Goal: Find contact information: Find contact information

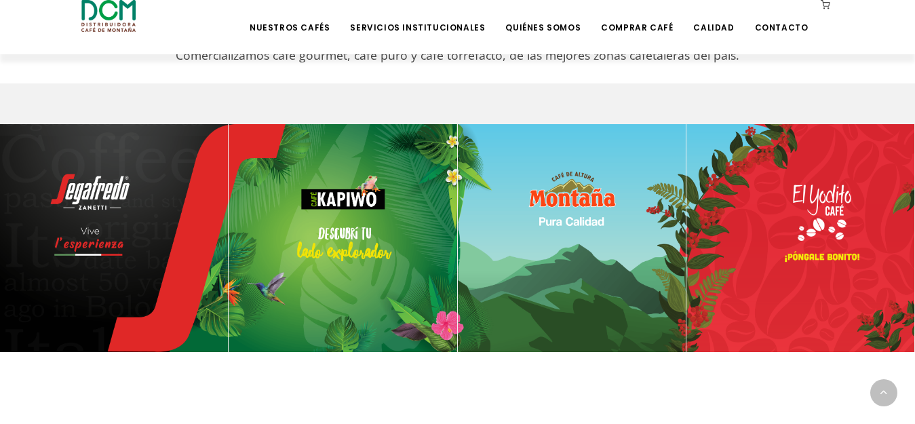
scroll to position [543, 0]
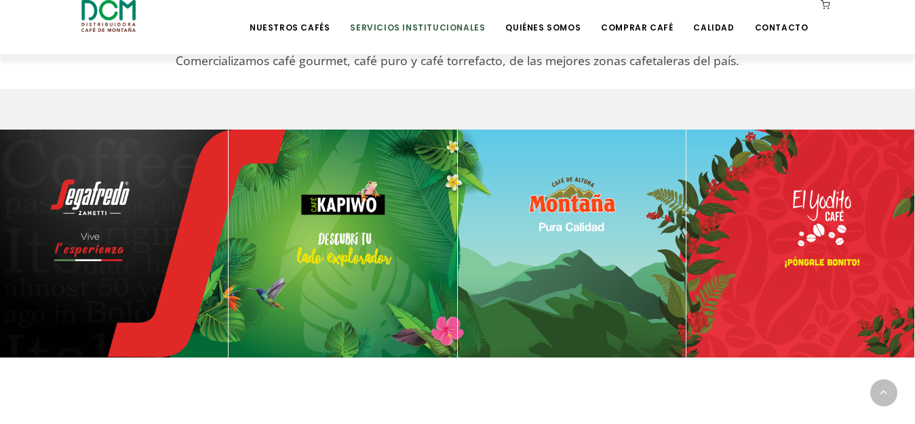
click at [468, 24] on link "Servicios Institucionales" at bounding box center [417, 17] width 151 height 32
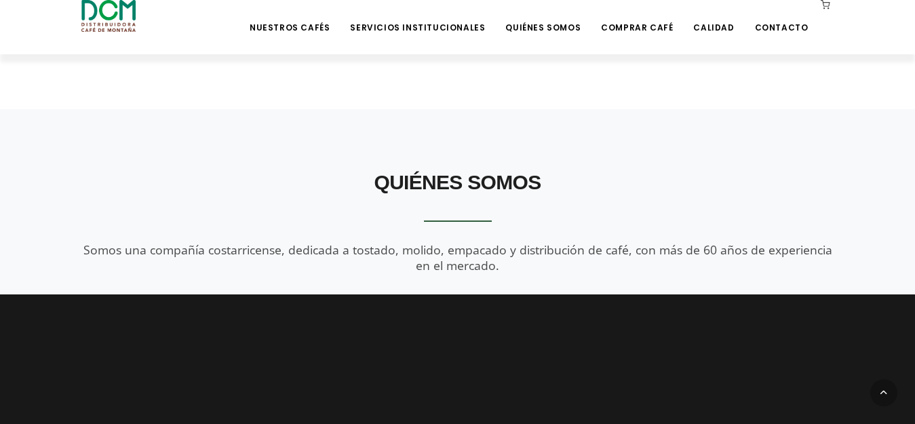
scroll to position [1289, 0]
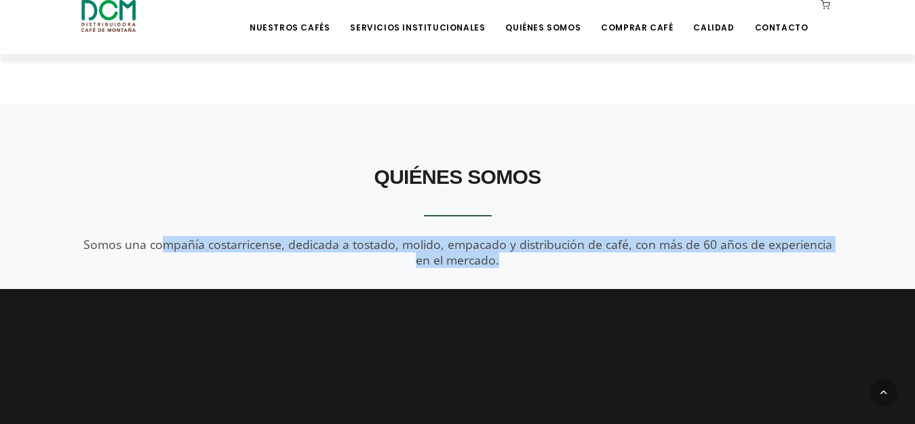
drag, startPoint x: 194, startPoint y: 243, endPoint x: 554, endPoint y: 267, distance: 361.2
click at [554, 267] on div "Quiénes Somos Somos una compañía costarricense, dedicada a tostado, molido, emp…" at bounding box center [458, 213] width 774 height 111
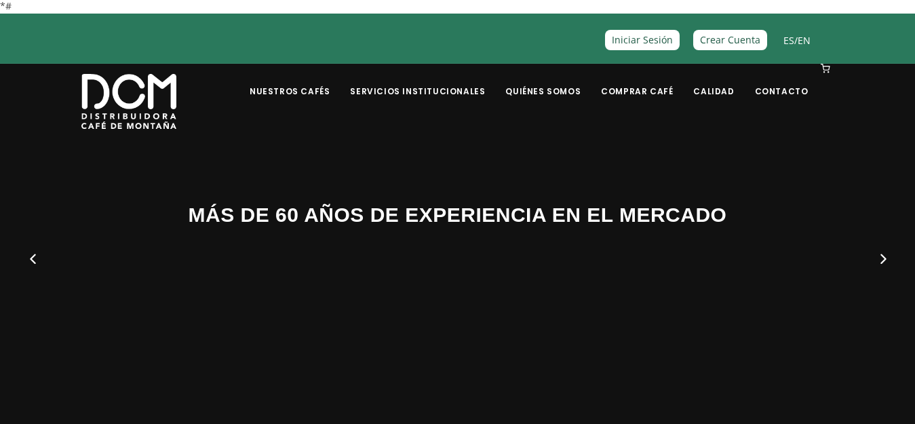
scroll to position [0, 0]
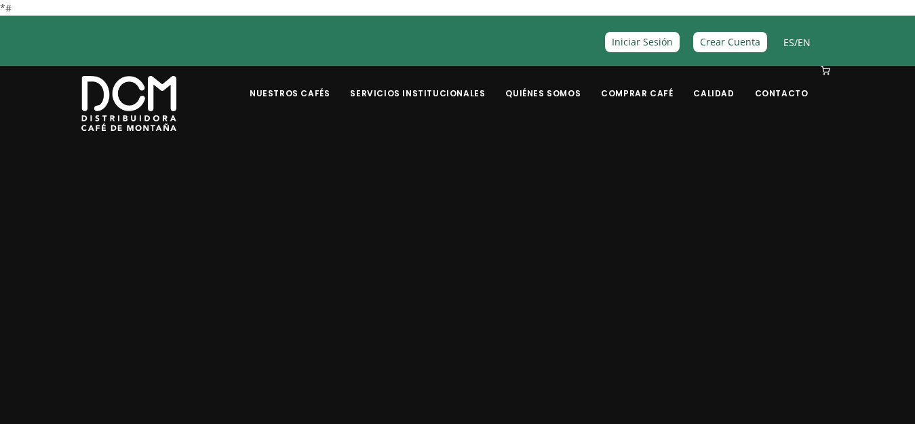
click at [853, 42] on div "ES / EN Crear Cuenta Iniciar Sesión" at bounding box center [457, 40] width 895 height 40
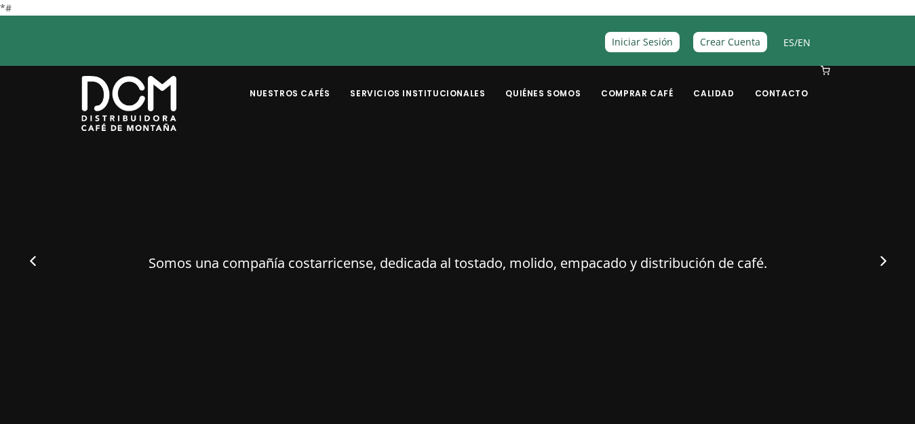
click at [442, 183] on div "BIENVENIDO A DISTRIBUIDORA CAFÉ DE MONTAÑA Somos una compañía costarricense, de…" at bounding box center [458, 251] width 774 height 238
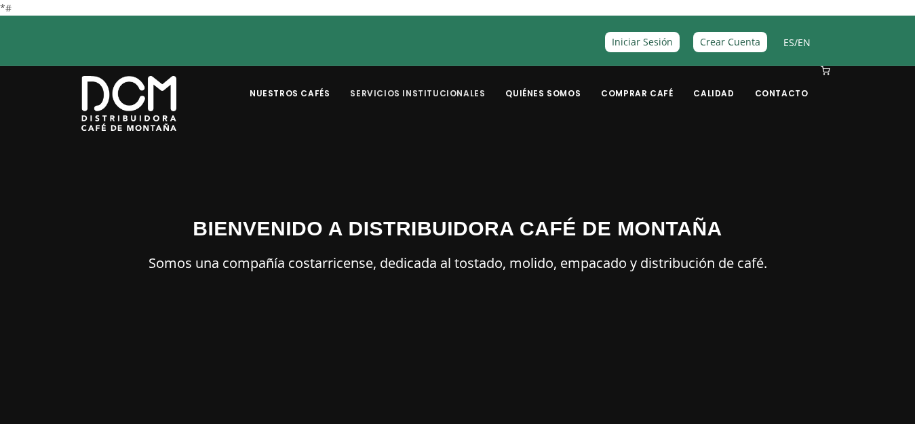
click at [448, 94] on link "Servicios Institucionales" at bounding box center [417, 83] width 151 height 32
click at [486, 90] on link "Servicios Institucionales" at bounding box center [417, 83] width 151 height 32
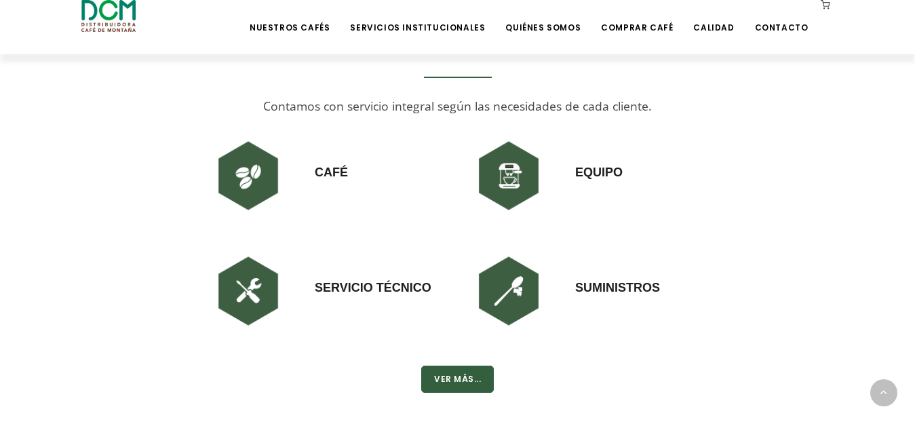
scroll to position [950, 0]
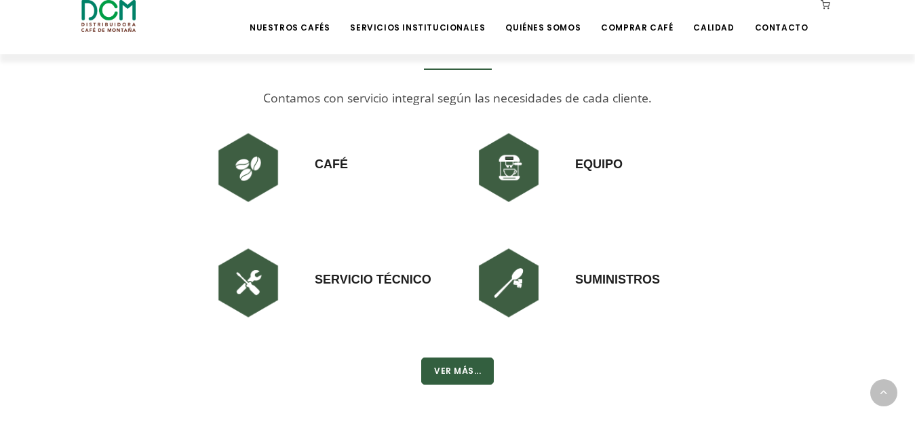
click at [618, 275] on h3 "Suministros" at bounding box center [617, 265] width 85 height 46
click at [462, 370] on button "Ver Más..." at bounding box center [457, 371] width 73 height 27
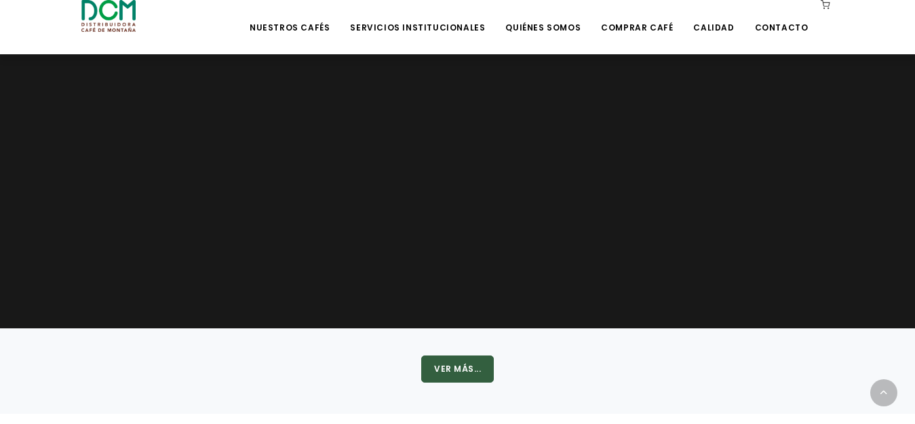
scroll to position [1629, 0]
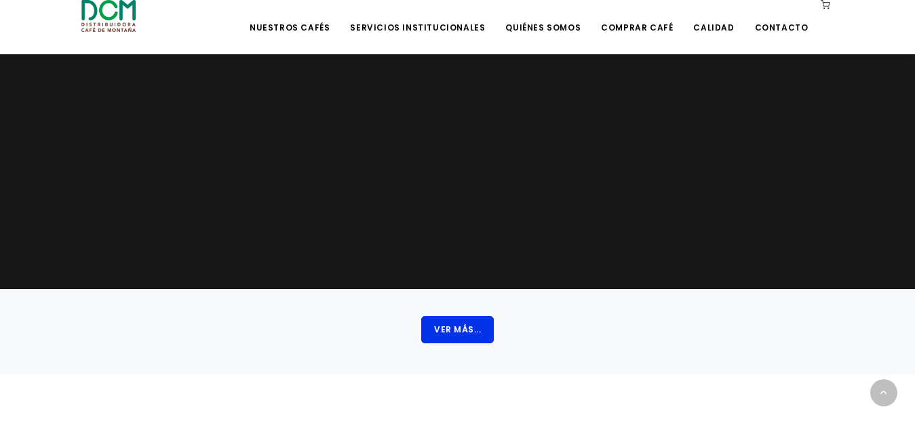
click at [459, 328] on button "Ver Más..." at bounding box center [457, 329] width 73 height 27
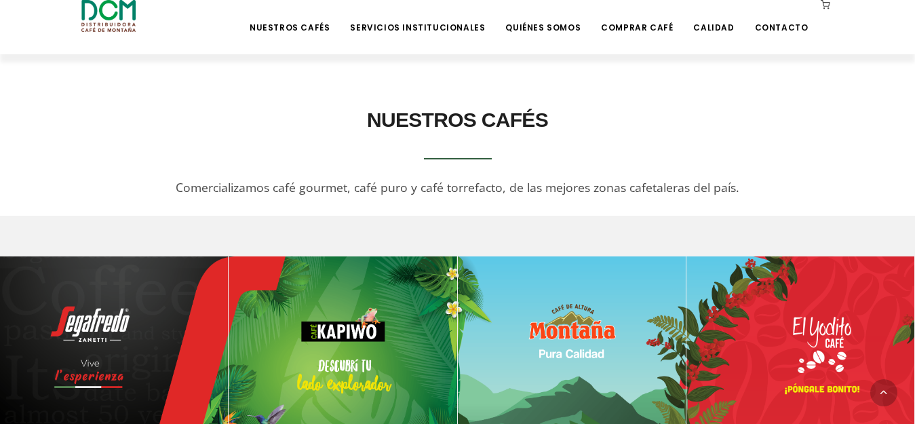
scroll to position [407, 0]
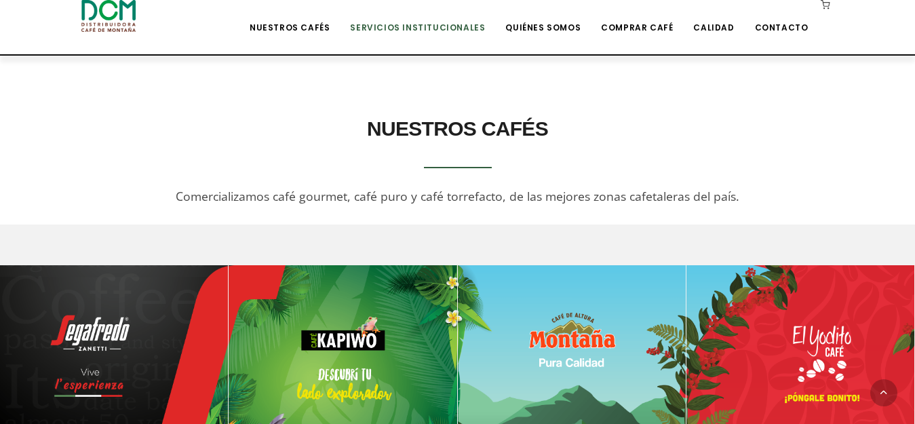
click at [412, 26] on link "Servicios Institucionales" at bounding box center [417, 17] width 151 height 32
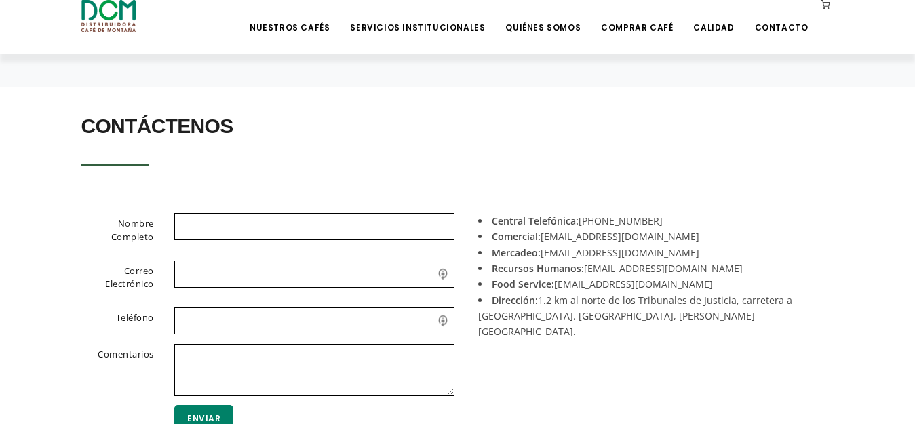
scroll to position [271, 0]
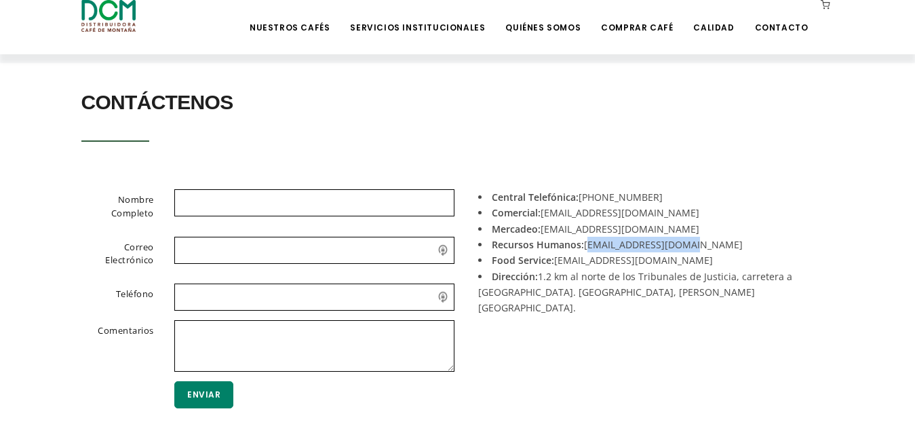
drag, startPoint x: 588, startPoint y: 246, endPoint x: 694, endPoint y: 247, distance: 106.5
click at [694, 247] on li "Recursos Humanos: [EMAIL_ADDRESS][DOMAIN_NAME]" at bounding box center [651, 245] width 346 height 16
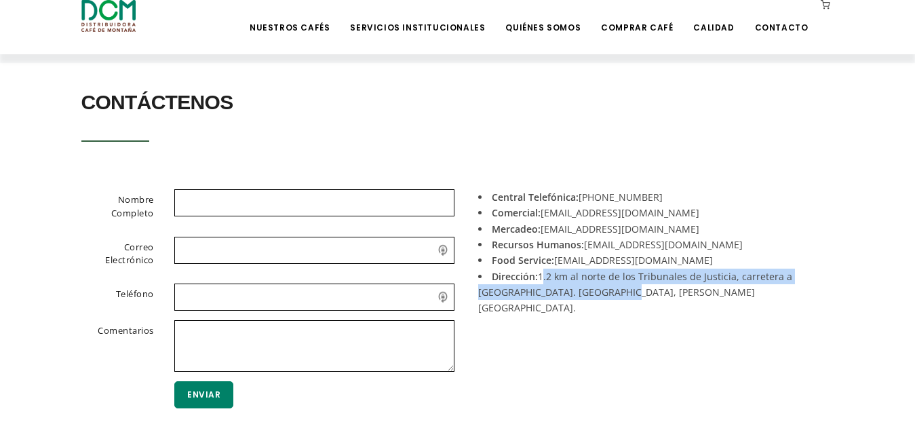
drag, startPoint x: 542, startPoint y: 278, endPoint x: 617, endPoint y: 288, distance: 76.1
click at [615, 292] on li "Dirección: 1.2 km al norte de los Tribunales de Justicia, carretera a Tuetal. […" at bounding box center [651, 293] width 346 height 48
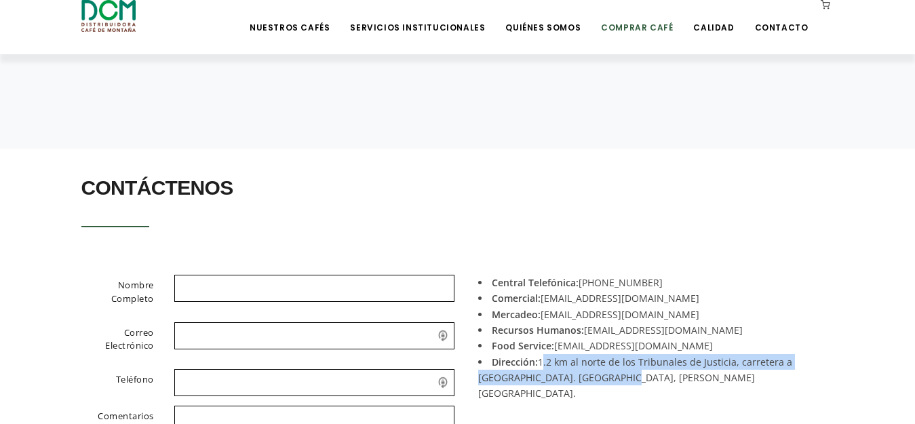
scroll to position [183, 0]
